Goal: Information Seeking & Learning: Learn about a topic

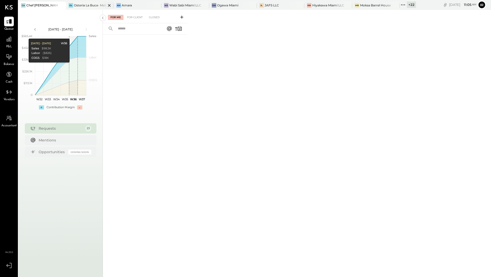
click at [80, 8] on div "OL Osteria La Buca- [GEOGRAPHIC_DATA]" at bounding box center [90, 6] width 48 height 8
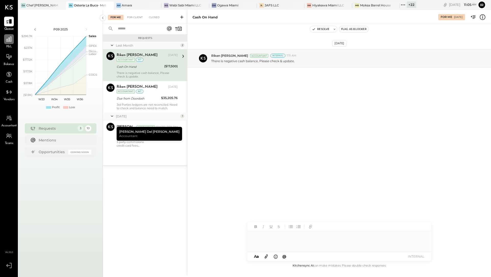
click at [12, 42] on icon at bounding box center [9, 39] width 7 height 7
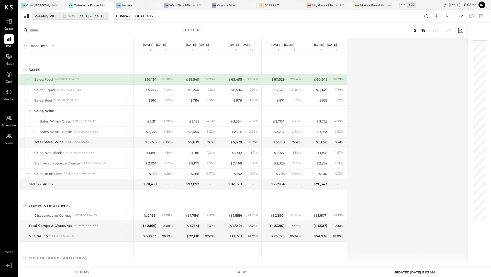
click at [45, 16] on div "Weekly P&L" at bounding box center [46, 16] width 22 height 5
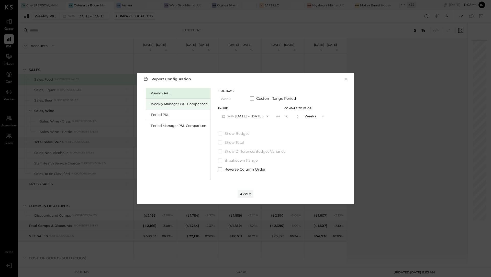
click at [176, 106] on div "Weekly Manager P&L Comparison" at bounding box center [179, 104] width 57 height 5
click at [247, 116] on button "W37 [DATE] - [DATE]" at bounding box center [245, 115] width 54 height 9
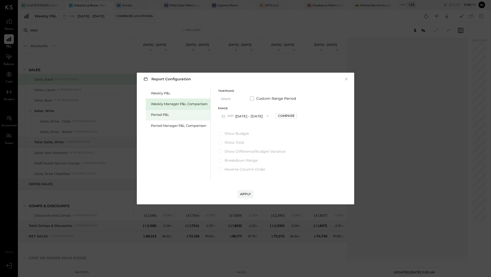
click at [175, 113] on div "Period P&L" at bounding box center [179, 114] width 57 height 5
click at [235, 118] on button "P09 [DATE] - [DATE]" at bounding box center [244, 115] width 53 height 9
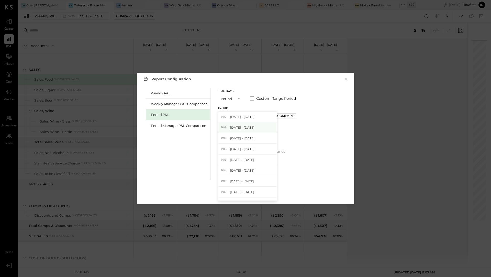
click at [233, 128] on span "[DATE] - [DATE]" at bounding box center [242, 127] width 24 height 4
click at [239, 118] on button "P08 [DATE] - [DATE]" at bounding box center [244, 115] width 53 height 9
click at [239, 119] on span "[DATE] - [DATE]" at bounding box center [242, 117] width 24 height 4
click at [290, 117] on div "Compare" at bounding box center [285, 116] width 17 height 4
click at [299, 117] on icon "button" at bounding box center [297, 116] width 3 height 3
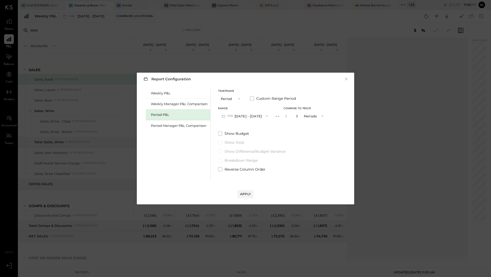
click at [299, 117] on icon "button" at bounding box center [297, 116] width 3 height 3
click at [299, 117] on button "button" at bounding box center [297, 116] width 4 height 6
type input "*"
click at [247, 191] on button "Apply" at bounding box center [246, 194] width 16 height 8
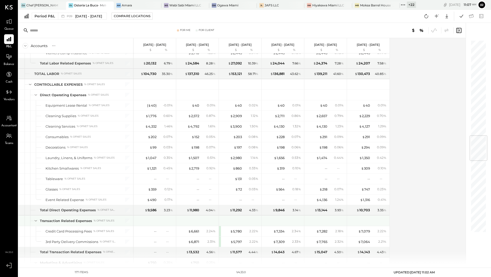
scroll to position [793, 0]
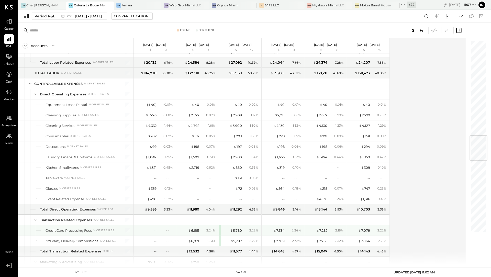
click at [219, 226] on div "$ 5,780 2.22 %" at bounding box center [240, 231] width 42 height 10
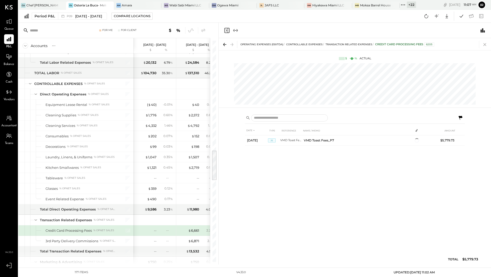
click at [484, 44] on icon at bounding box center [485, 44] width 7 height 7
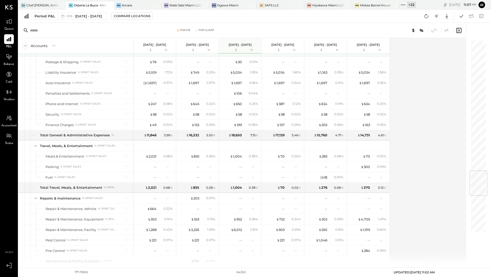
scroll to position [1074, 0]
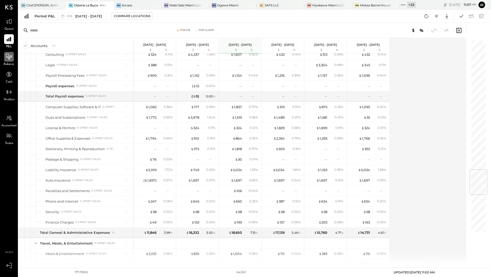
click at [10, 58] on icon at bounding box center [9, 56] width 7 height 7
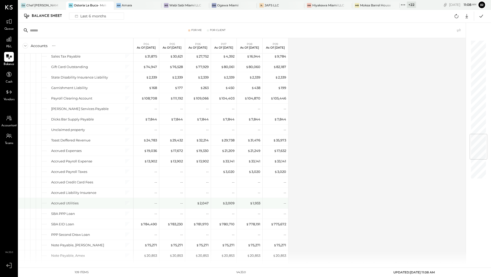
scroll to position [779, 0]
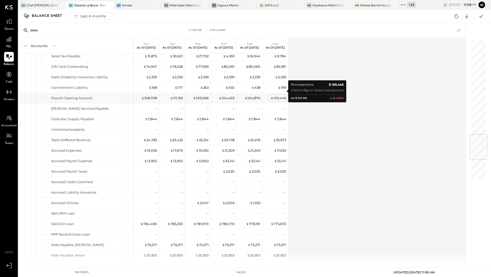
click at [283, 96] on div "$ 105,446" at bounding box center [279, 98] width 16 height 5
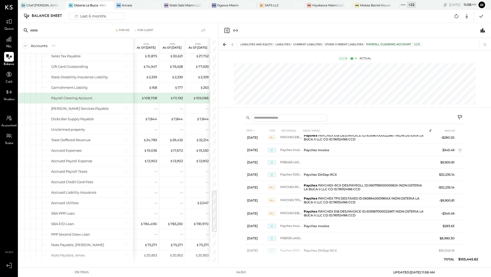
scroll to position [126, 0]
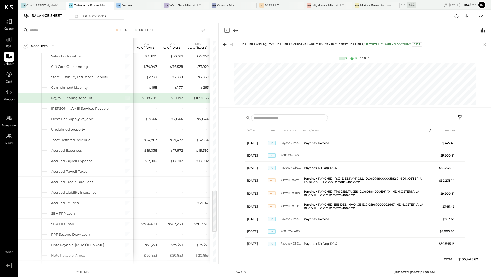
click at [486, 45] on icon at bounding box center [485, 44] width 7 height 7
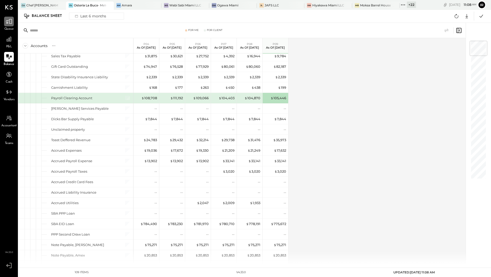
click at [8, 25] on div at bounding box center [9, 22] width 10 height 10
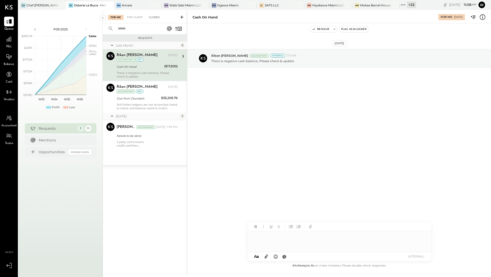
click at [154, 16] on div "Closed" at bounding box center [154, 17] width 16 height 5
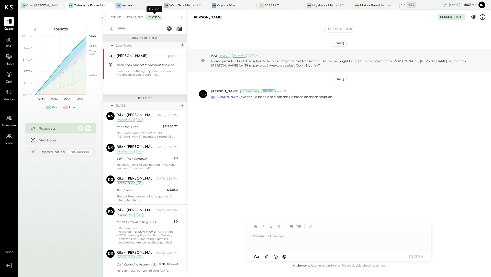
scroll to position [139, 0]
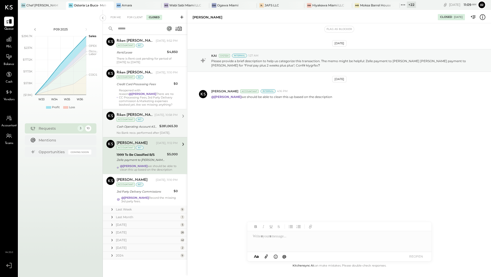
click at [118, 113] on div "Riken [PERSON_NAME]" at bounding box center [135, 115] width 37 height 5
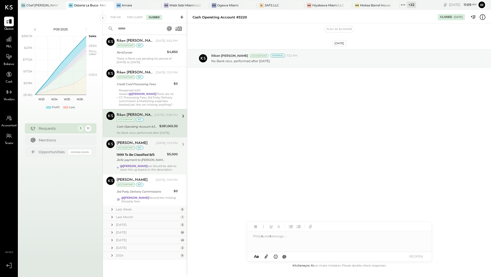
click at [121, 158] on div "Zelle payment to [PERSON_NAME] [PERSON_NAME] payment to [PERSON_NAME] for "Fina…" at bounding box center [141, 159] width 49 height 5
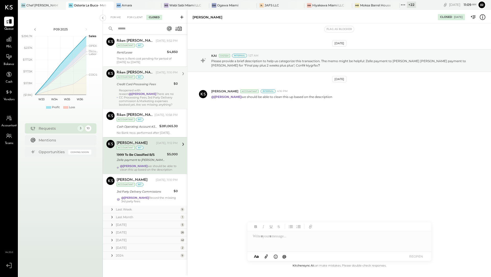
click at [133, 89] on div "Reopened with reason: @[PERSON_NAME] There are no CC Processing Fees, 3rd Party…" at bounding box center [148, 98] width 59 height 18
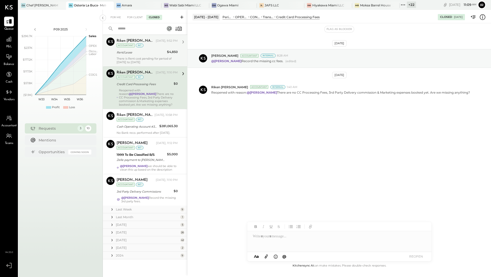
click at [138, 50] on div "Rent/Lease" at bounding box center [141, 52] width 49 height 5
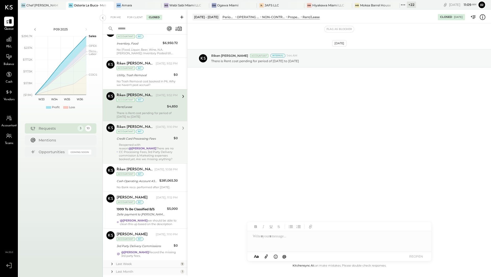
scroll to position [83, 0]
click at [131, 81] on div "No Trash Removal cost booked in P6, Why we haven't post accrual?" at bounding box center [147, 83] width 61 height 7
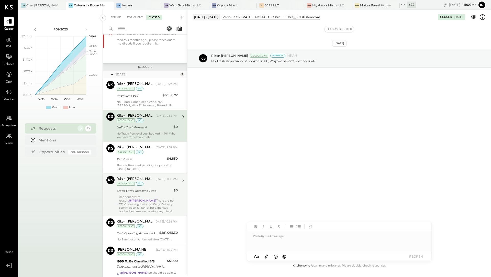
scroll to position [30, 0]
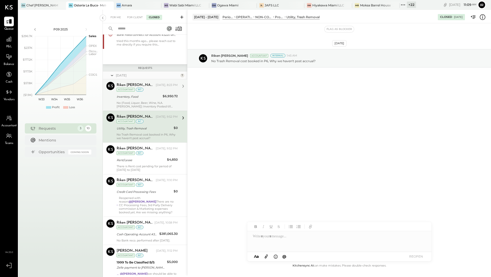
click at [131, 90] on div "Accountant" at bounding box center [126, 90] width 18 height 4
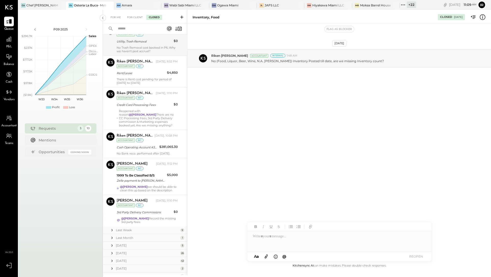
scroll to position [140, 0]
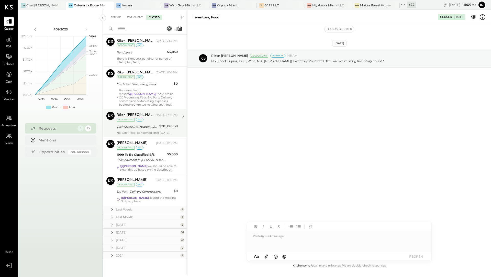
click at [131, 127] on div "Riken [PERSON_NAME] [DATE], 10:58 PM Accountant int Cash Operating Account #322…" at bounding box center [147, 123] width 61 height 23
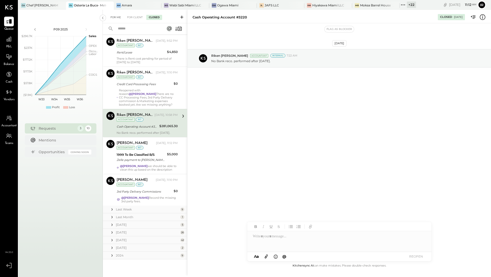
click at [112, 18] on div "For Me" at bounding box center [116, 17] width 16 height 5
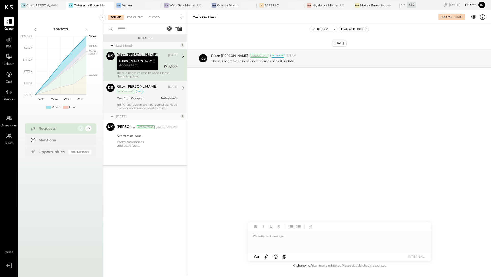
click at [136, 92] on div "int" at bounding box center [140, 92] width 8 height 4
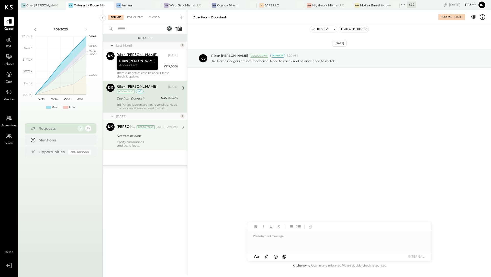
click at [139, 140] on div "3 party commisions credit card fees inventory payroll accuals, rent and booking…" at bounding box center [147, 143] width 61 height 7
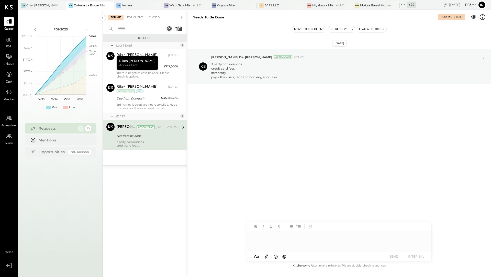
click at [286, 243] on div at bounding box center [340, 241] width 184 height 20
